Goal: Find specific page/section: Find specific page/section

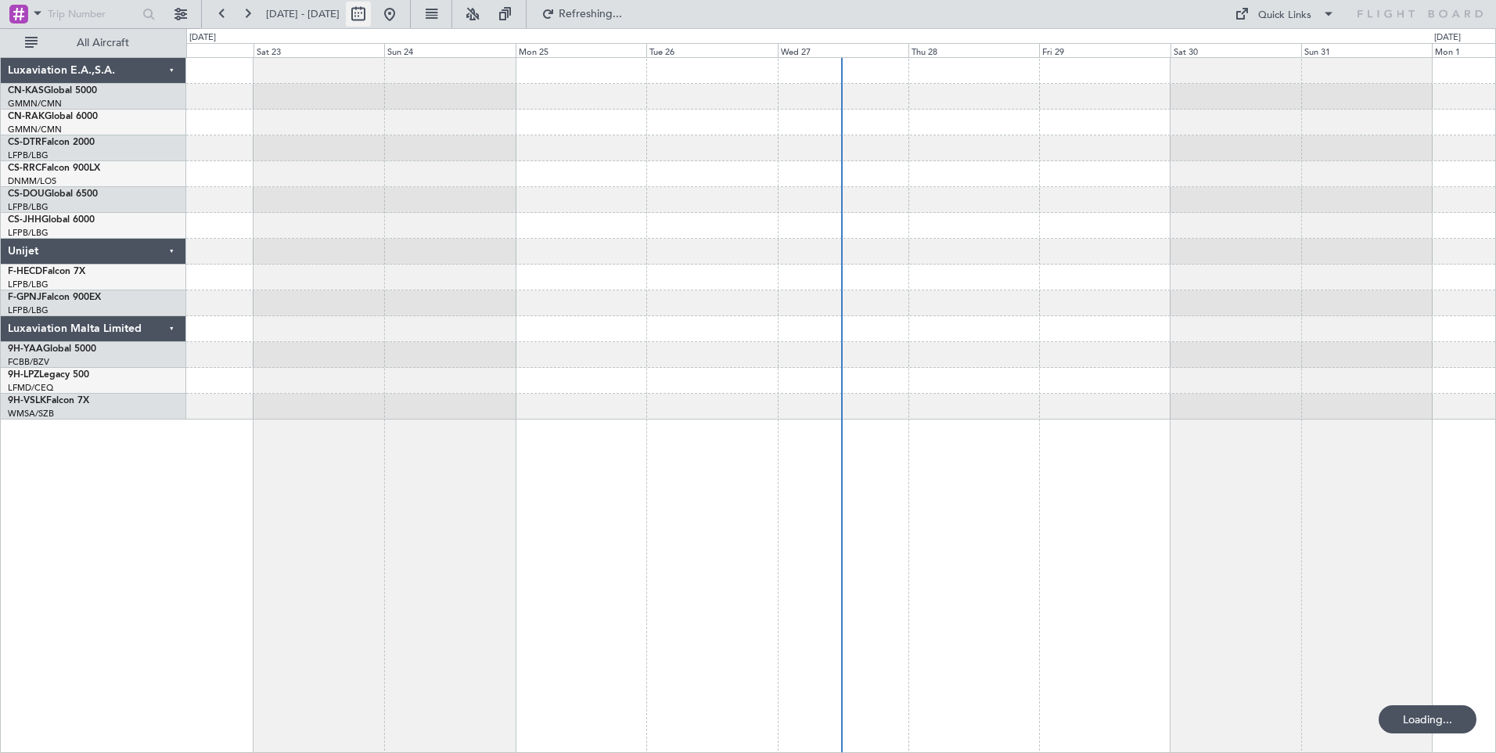
click at [371, 16] on button at bounding box center [358, 14] width 25 height 25
select select "8"
select select "2025"
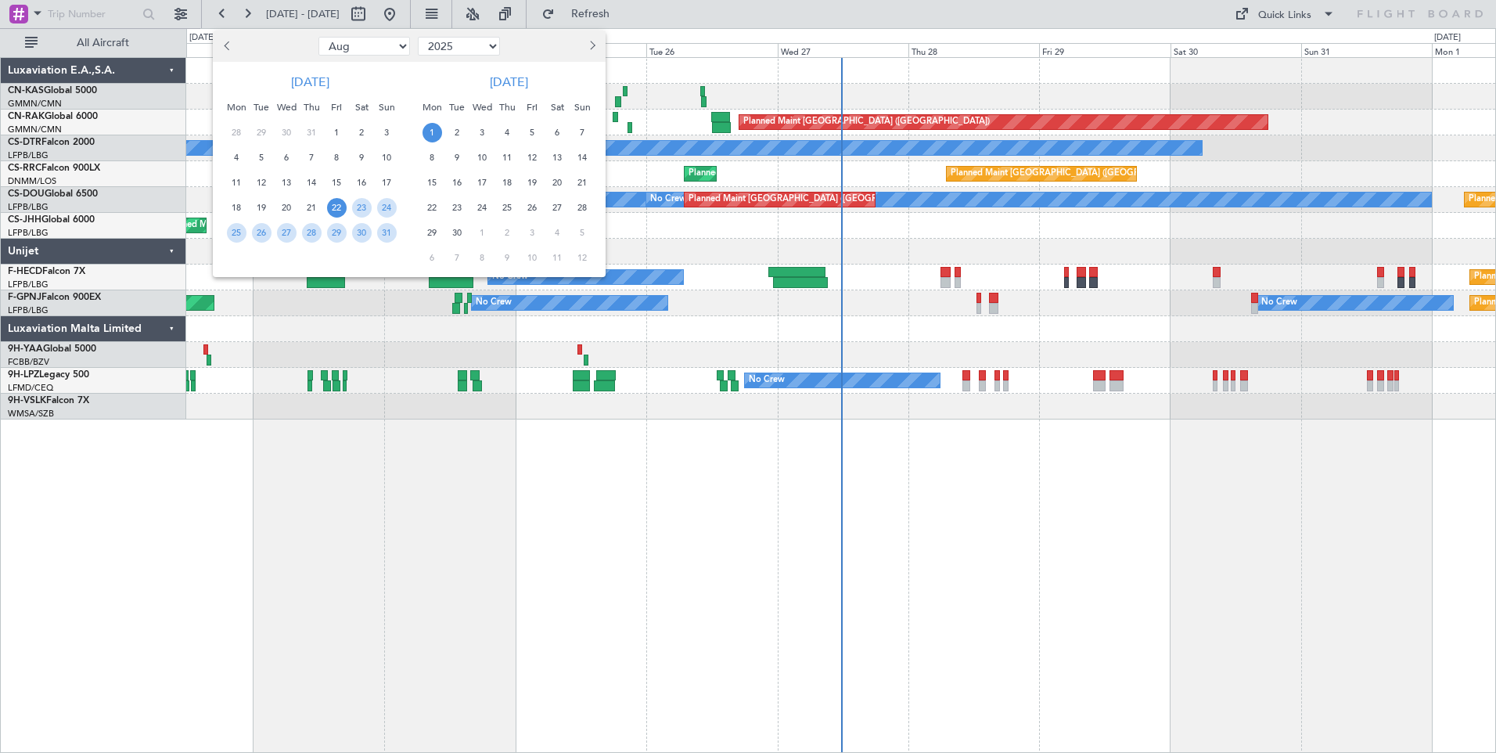
click at [337, 208] on span "22" at bounding box center [337, 208] width 20 height 20
click at [536, 135] on span "5" at bounding box center [533, 133] width 20 height 20
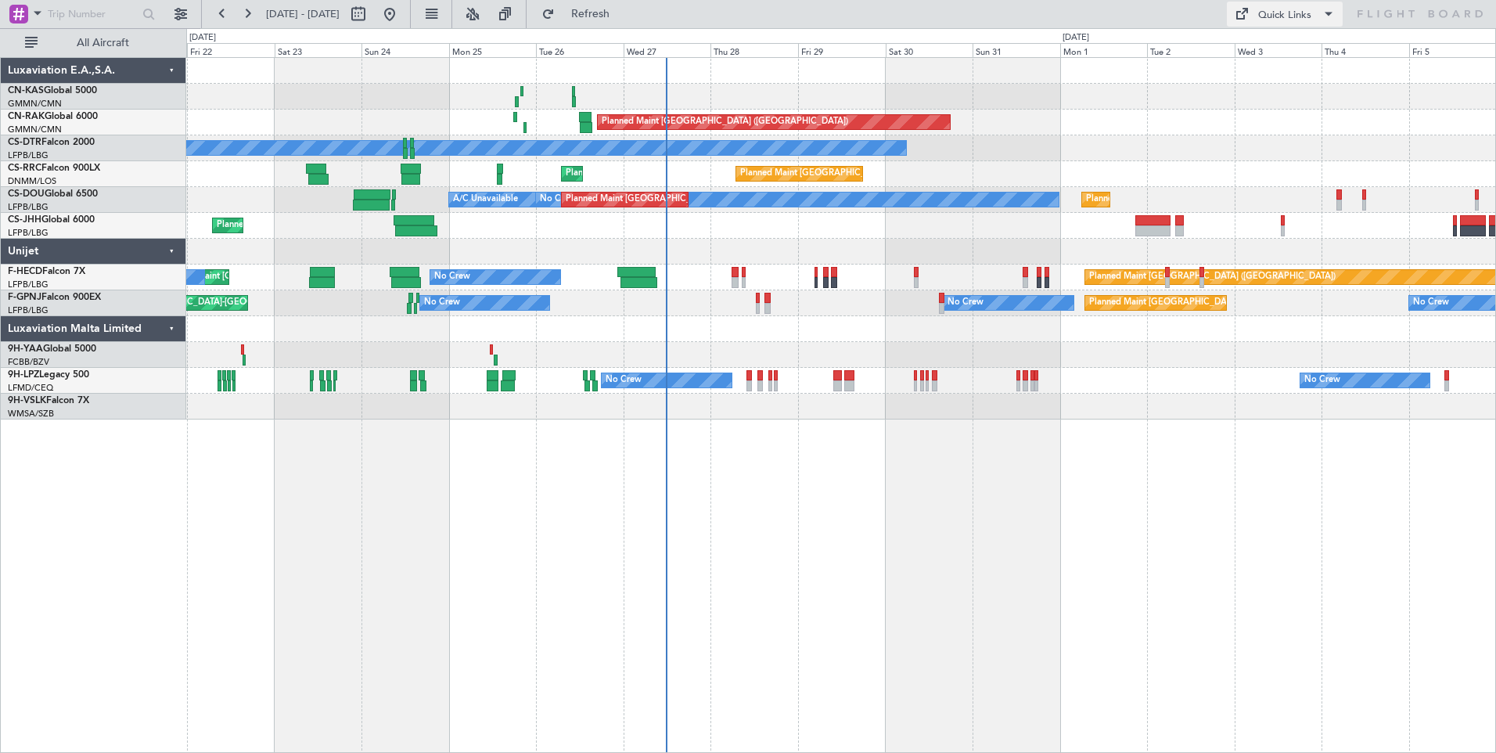
click at [1239, 5] on span at bounding box center [1240, 14] width 19 height 19
click at [1281, 71] on button "Crew Board" at bounding box center [1285, 89] width 117 height 38
